Goal: Navigation & Orientation: Find specific page/section

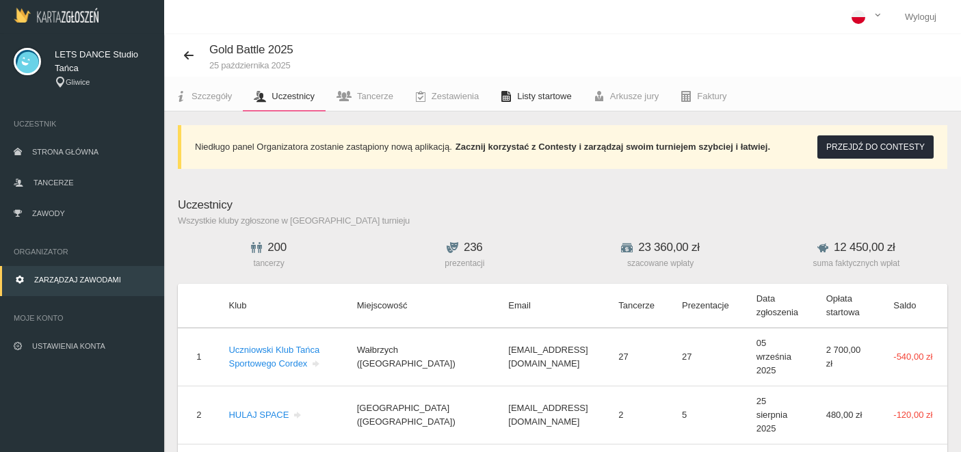
click at [530, 100] on span "Listy startowe" at bounding box center [544, 96] width 54 height 10
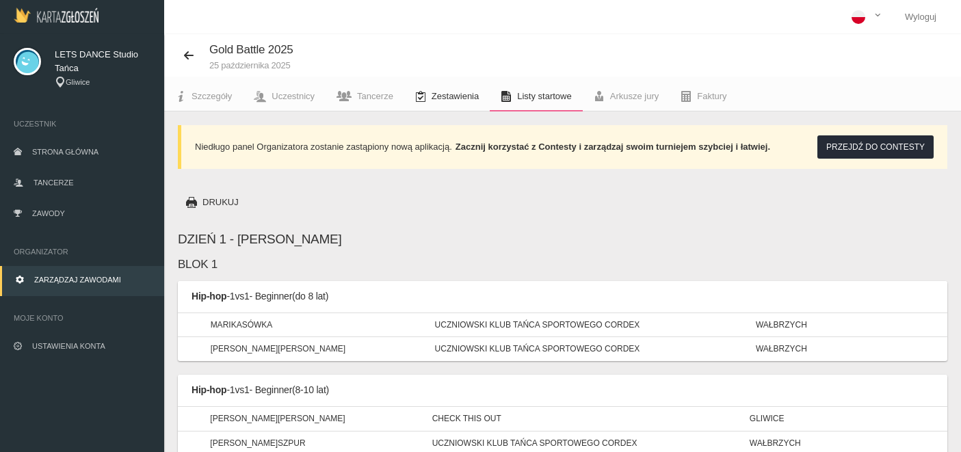
click at [460, 107] on link "Zestawienia" at bounding box center [447, 96] width 86 height 30
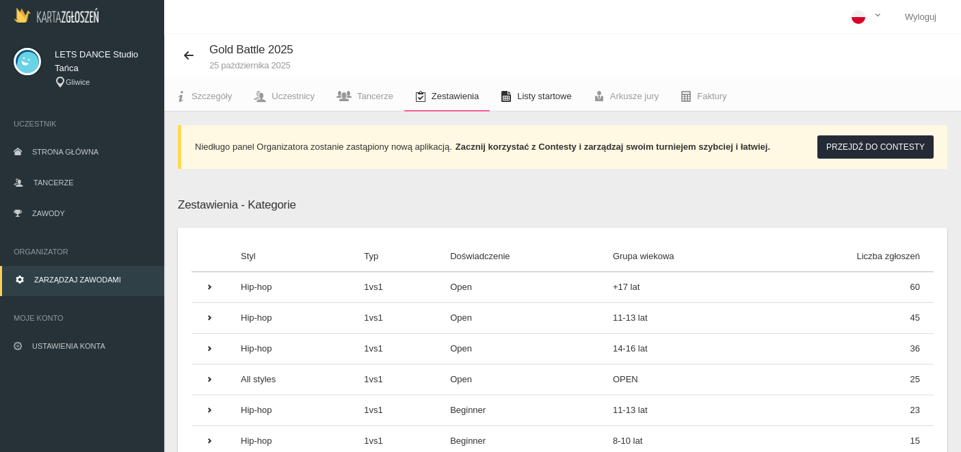
click at [538, 95] on span "Listy startowe" at bounding box center [544, 96] width 54 height 10
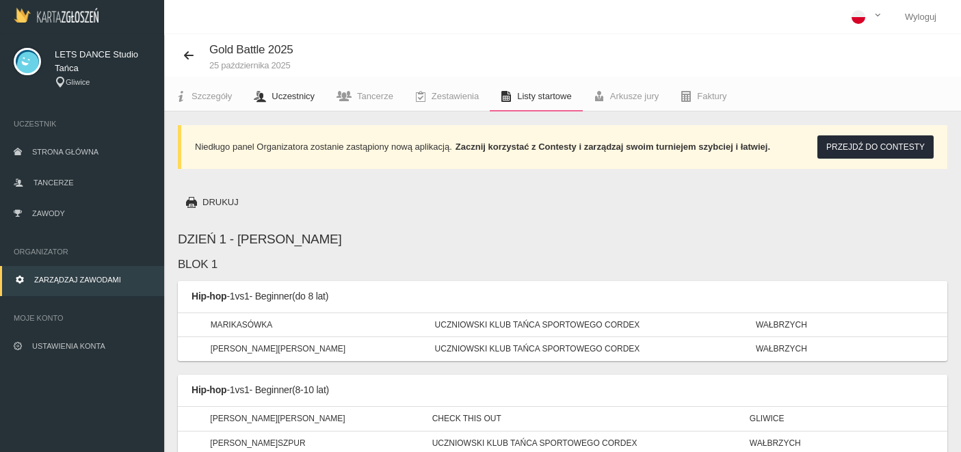
click at [286, 90] on link "Uczestnicy" at bounding box center [284, 96] width 83 height 30
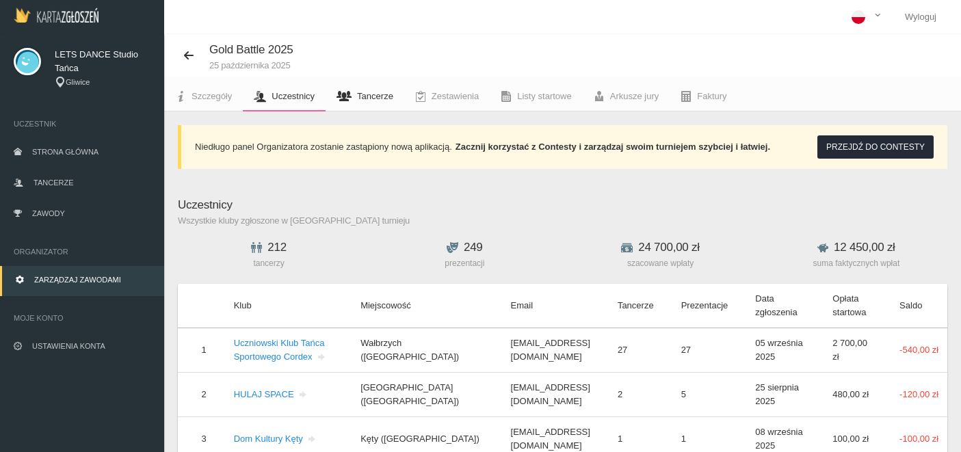
click at [374, 101] on span "Tancerze" at bounding box center [375, 96] width 36 height 10
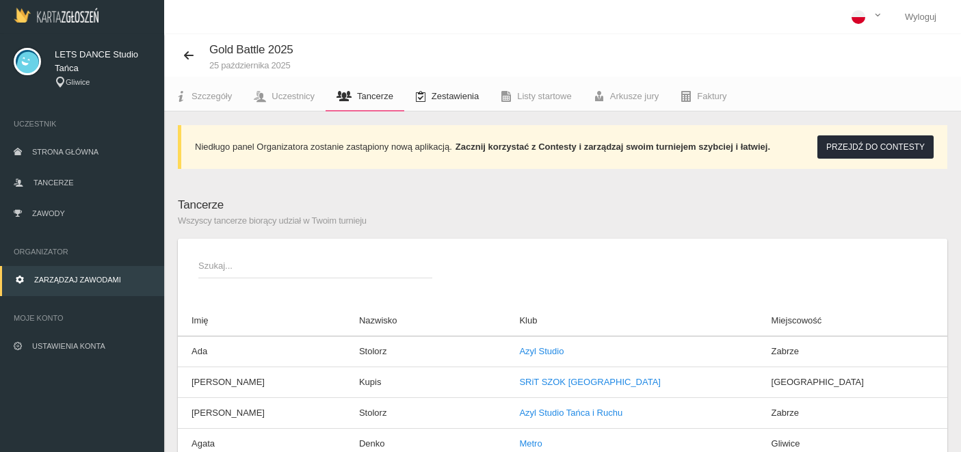
click at [452, 102] on link "Zestawienia" at bounding box center [447, 96] width 86 height 30
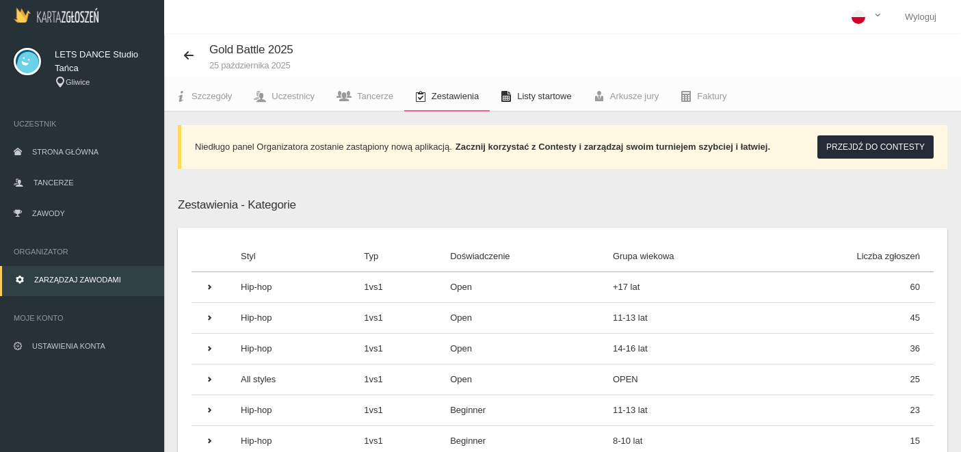
click at [551, 94] on span "Listy startowe" at bounding box center [544, 96] width 54 height 10
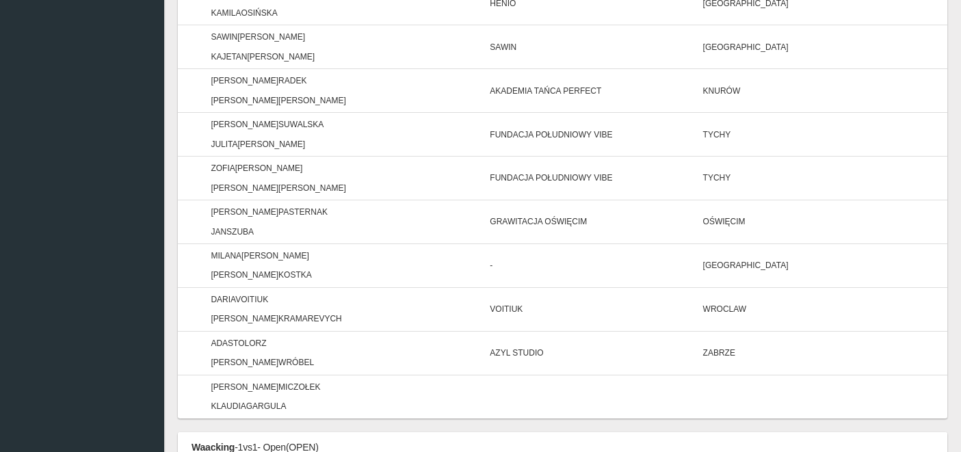
scroll to position [6801, 0]
